Goal: Browse casually

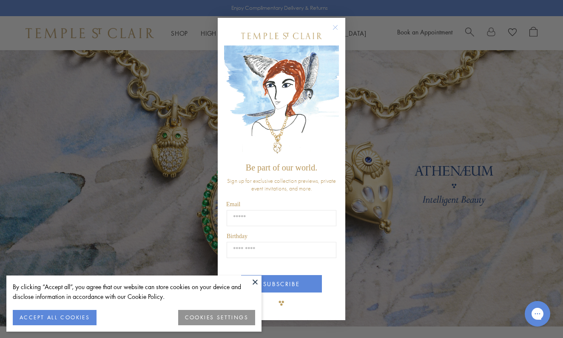
click at [254, 279] on button at bounding box center [255, 282] width 13 height 13
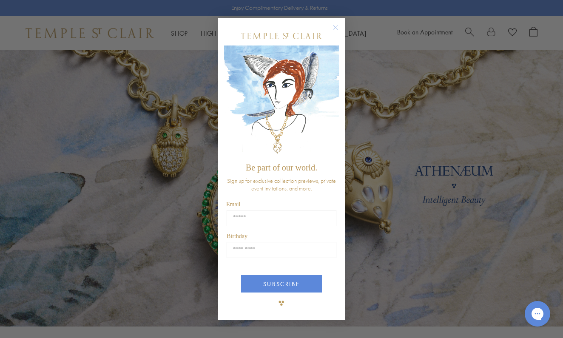
click at [335, 27] on circle "Close dialog" at bounding box center [335, 27] width 10 height 10
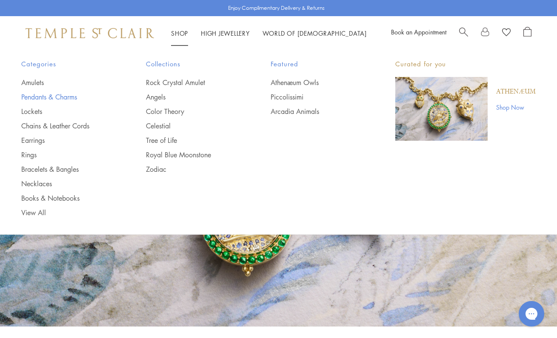
click at [37, 94] on link "Pendants & Charms" at bounding box center [66, 96] width 91 height 9
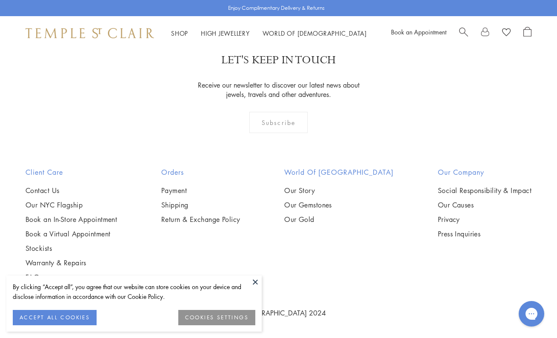
scroll to position [1899, 0]
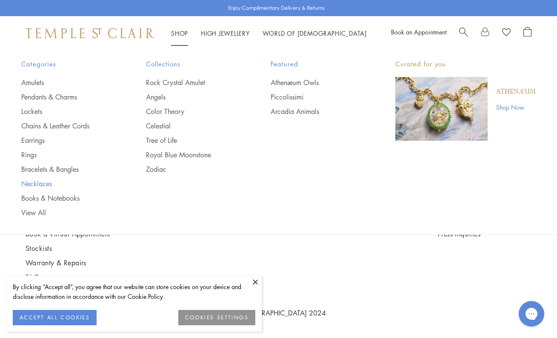
click at [31, 184] on link "Necklaces" at bounding box center [66, 183] width 91 height 9
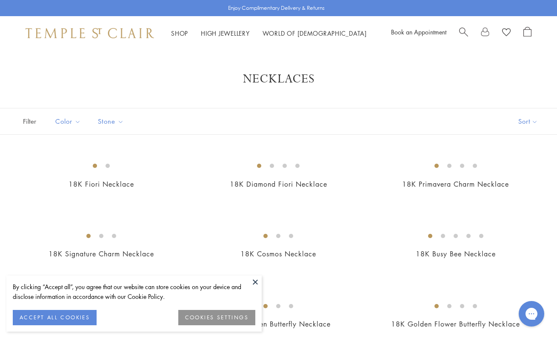
click at [257, 283] on button at bounding box center [255, 282] width 13 height 13
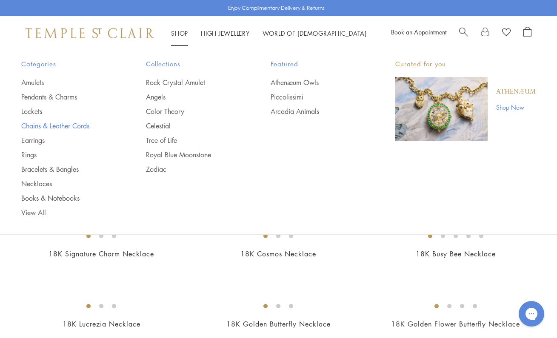
click at [33, 124] on link "Chains & Leather Cords" at bounding box center [66, 125] width 91 height 9
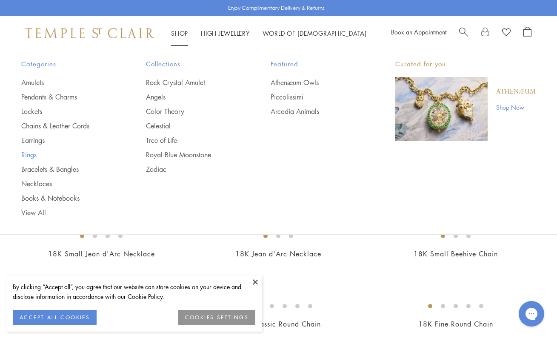
click at [30, 155] on link "Rings" at bounding box center [66, 154] width 91 height 9
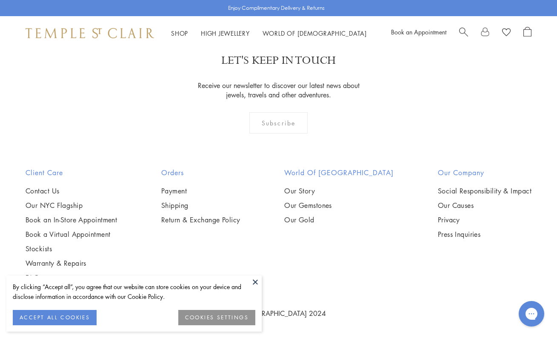
scroll to position [3349, 0]
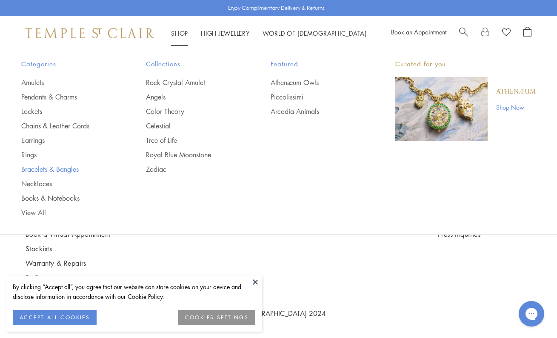
click at [40, 169] on link "Bracelets & Bangles" at bounding box center [66, 169] width 91 height 9
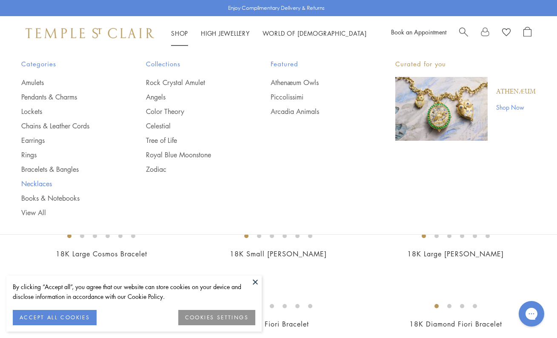
click at [31, 183] on link "Necklaces" at bounding box center [66, 183] width 91 height 9
